Goal: Information Seeking & Learning: Check status

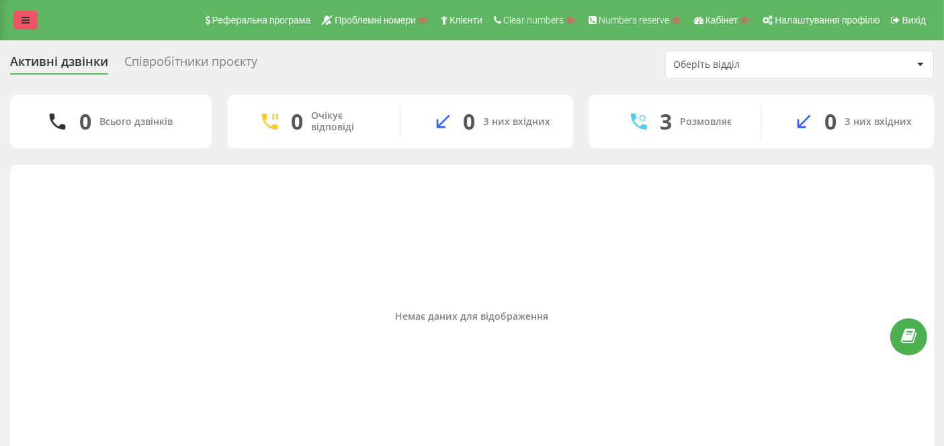
click at [22, 18] on icon at bounding box center [26, 19] width 8 height 9
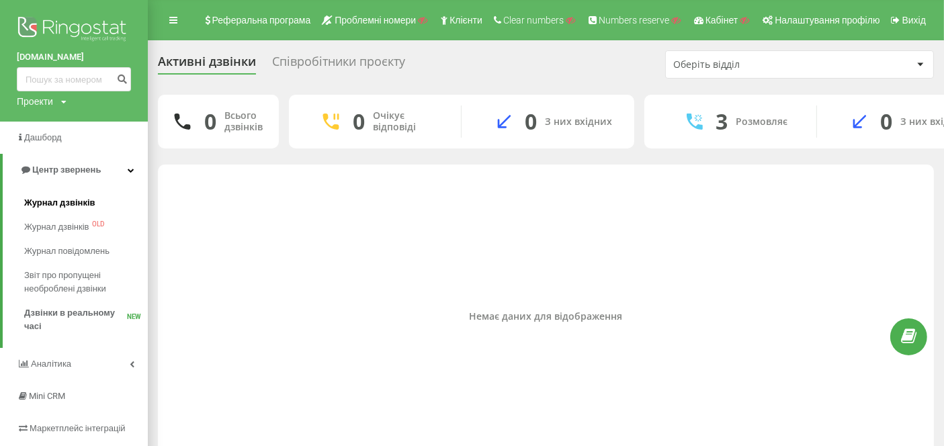
click at [59, 206] on span "Журнал дзвінків" at bounding box center [59, 202] width 71 height 13
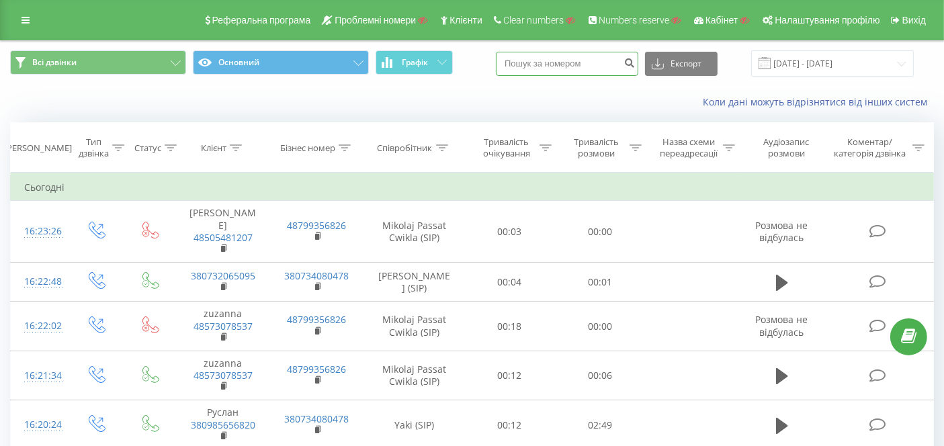
click at [597, 67] on input at bounding box center [567, 64] width 142 height 24
paste input "380979235374"
type input "380979235374"
click at [635, 60] on icon "submit" at bounding box center [629, 61] width 11 height 8
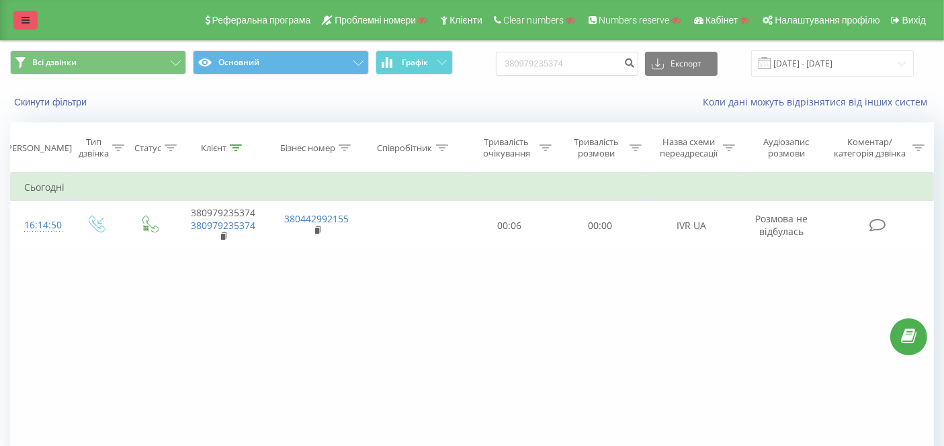
click at [34, 23] on link at bounding box center [25, 20] width 24 height 19
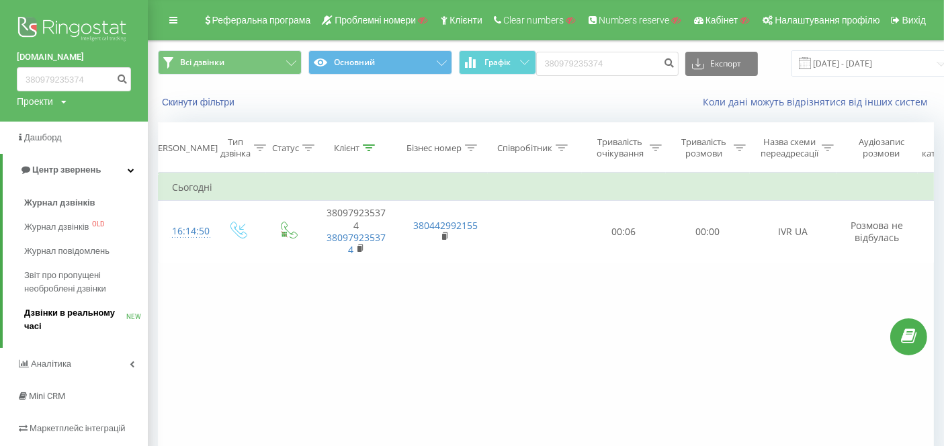
click at [77, 306] on link "Дзвінки в реальному часі NEW" at bounding box center [86, 320] width 124 height 38
